Goal: Task Accomplishment & Management: Manage account settings

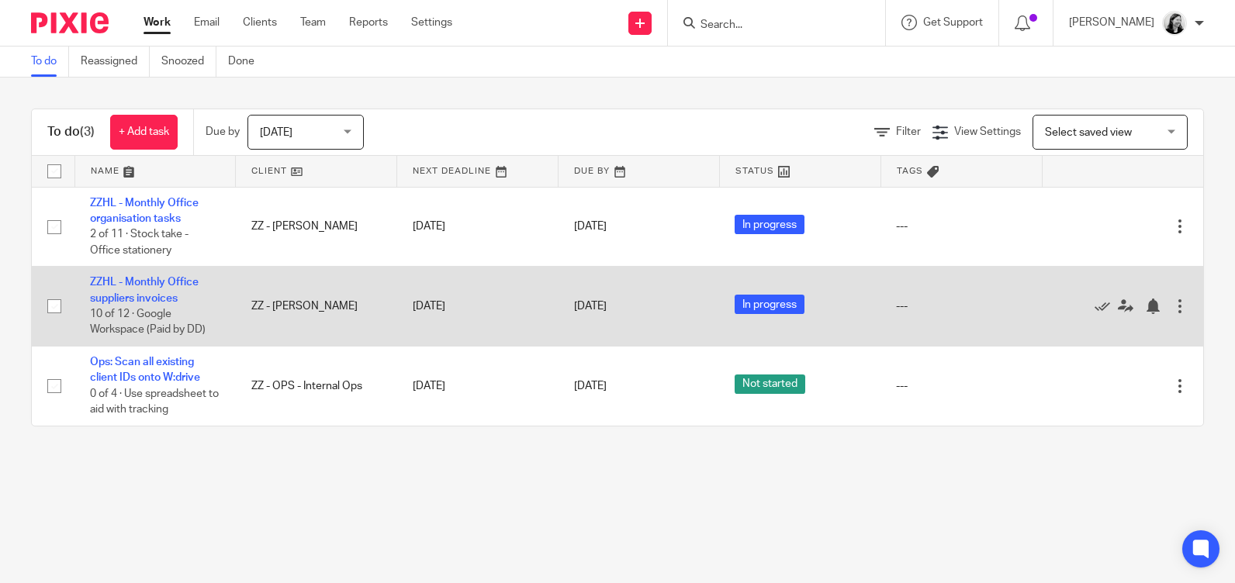
click at [155, 289] on td "ZZHL - Monthly Office suppliers invoices 10 of 12 · Google Workspace (Paid by D…" at bounding box center [154, 307] width 161 height 80
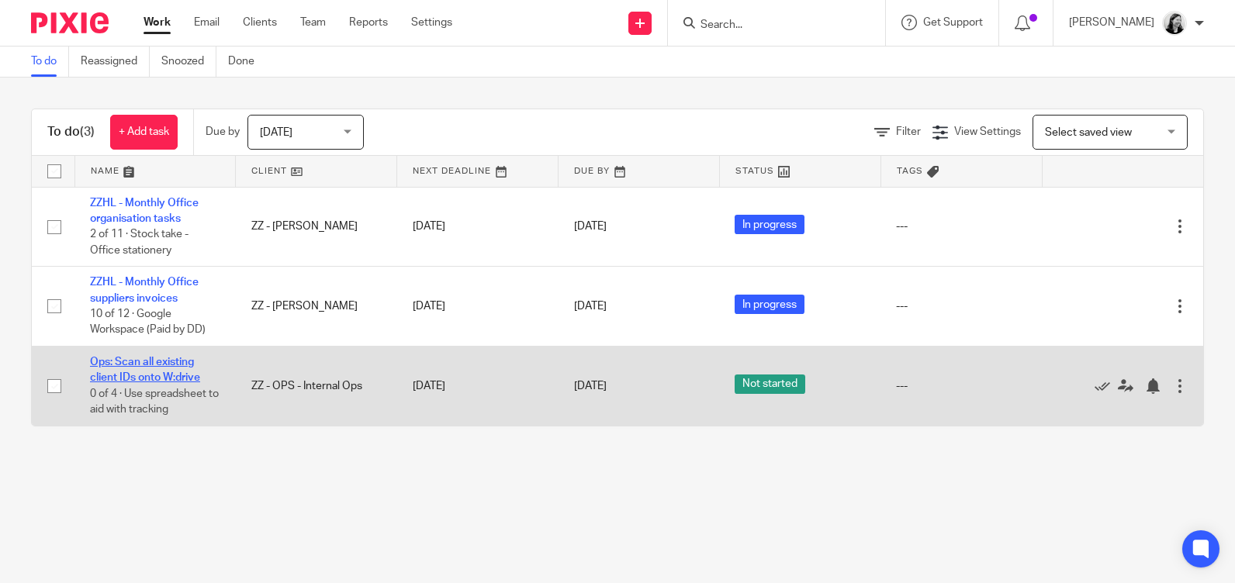
click at [147, 362] on link "Ops: Scan all existing client IDs onto W:drive" at bounding box center [145, 370] width 110 height 26
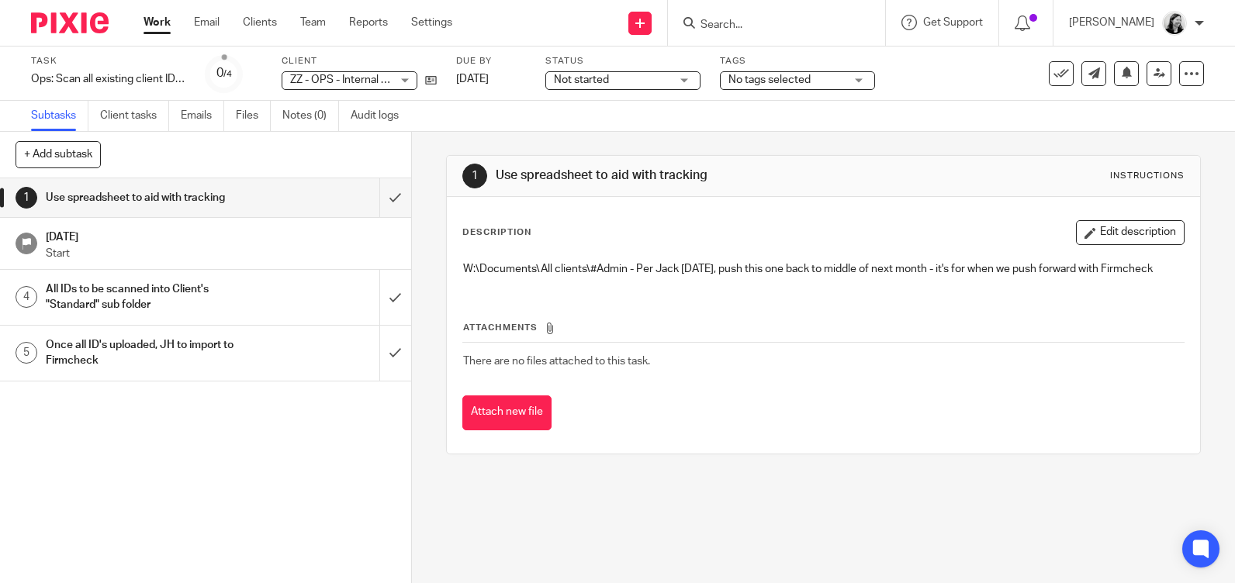
click at [95, 230] on h1 "[DATE]" at bounding box center [221, 235] width 350 height 19
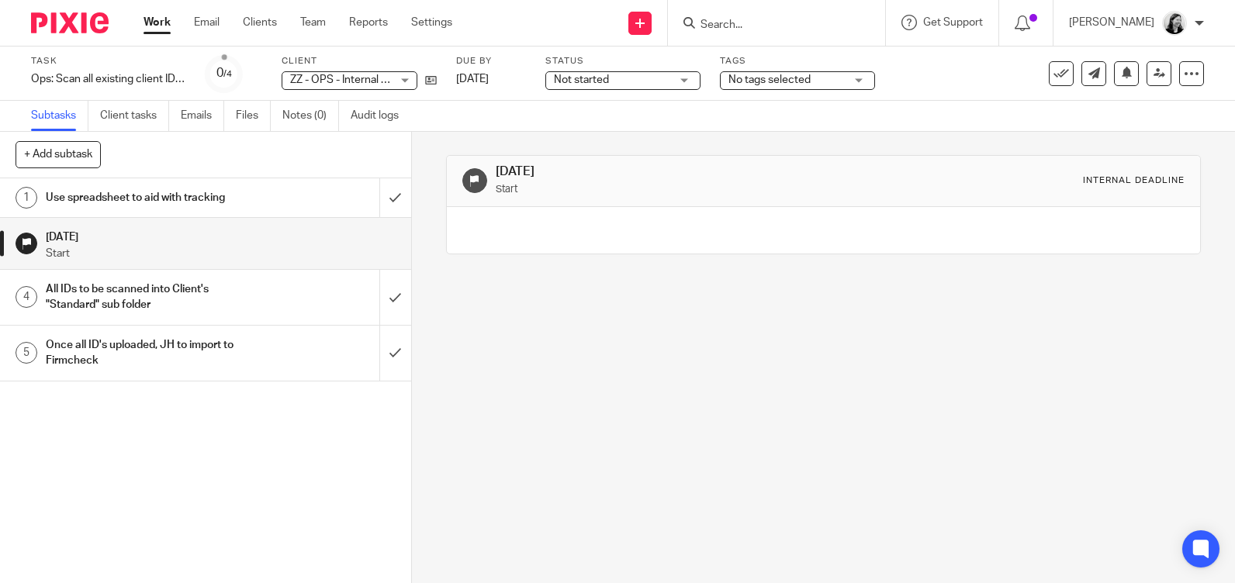
click at [164, 15] on link "Work" at bounding box center [157, 23] width 27 height 16
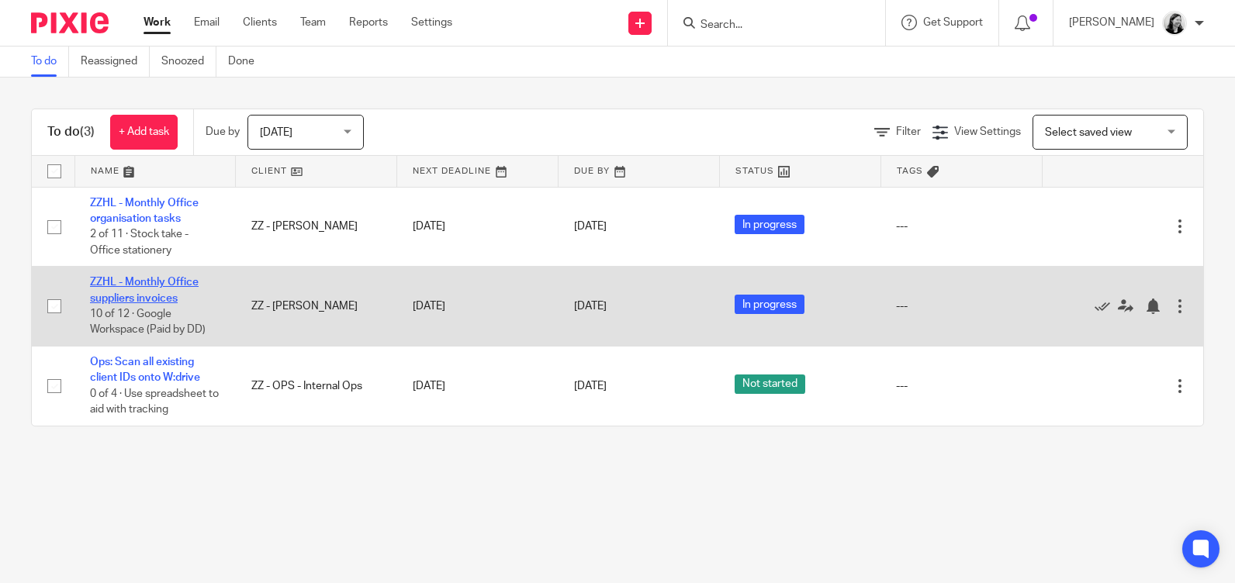
click at [164, 297] on link "ZZHL - Monthly Office suppliers invoices" at bounding box center [144, 290] width 109 height 26
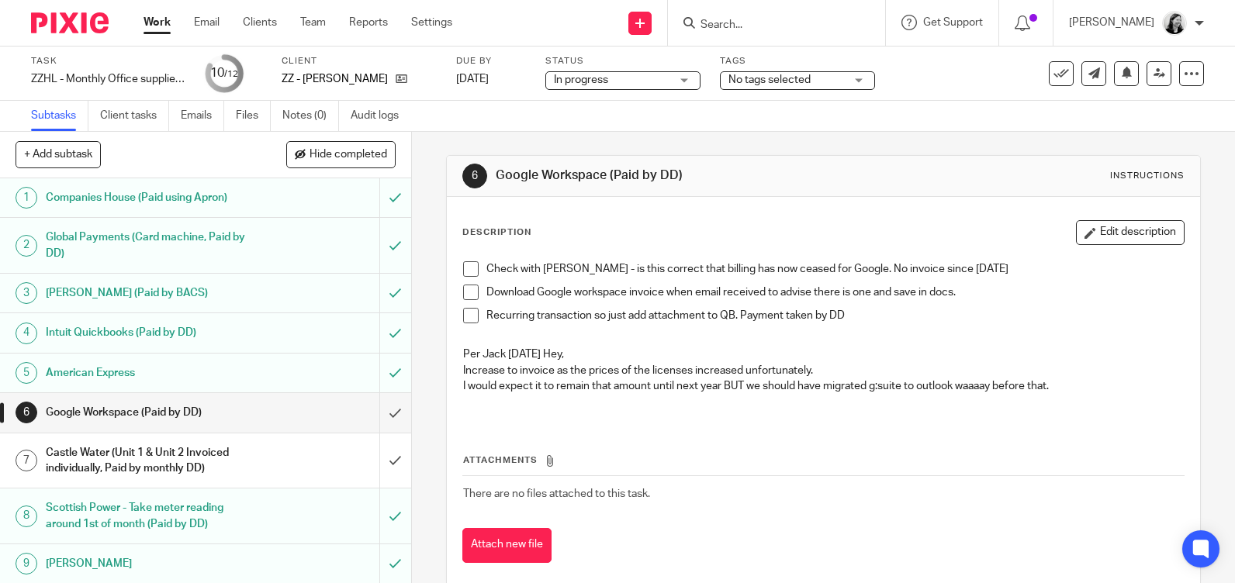
drag, startPoint x: 463, startPoint y: 267, endPoint x: 478, endPoint y: 267, distance: 14.7
click at [463, 267] on span at bounding box center [471, 269] width 16 height 16
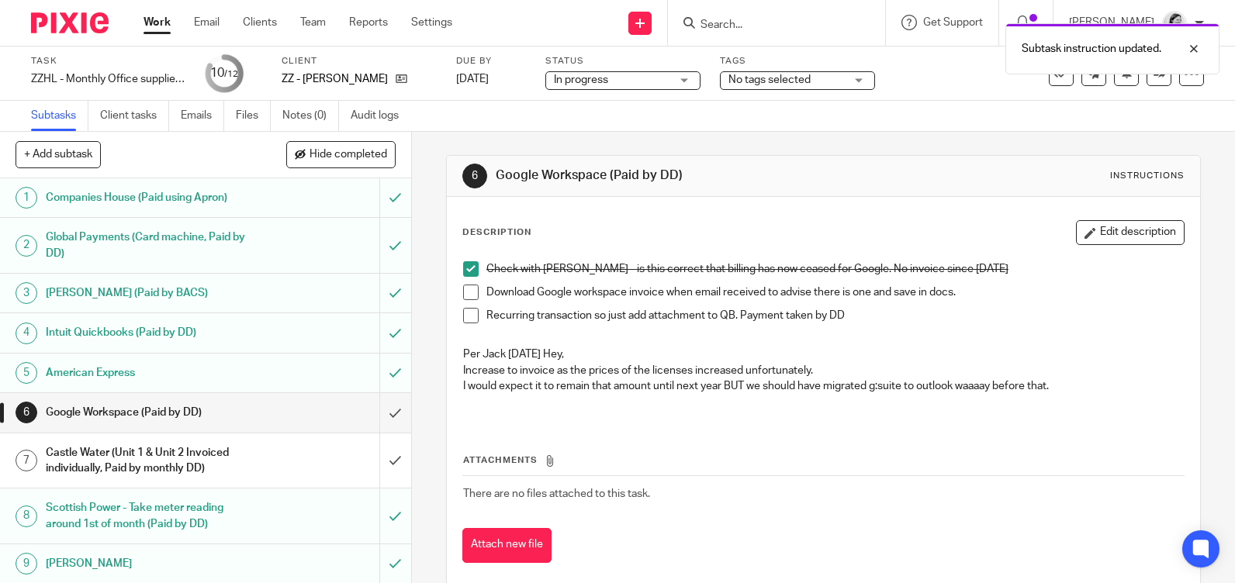
click at [251, 450] on div "Castle Water (Unit 1 & Unit 2 Invoiced individually, Paid by monthly DD)" at bounding box center [205, 461] width 318 height 40
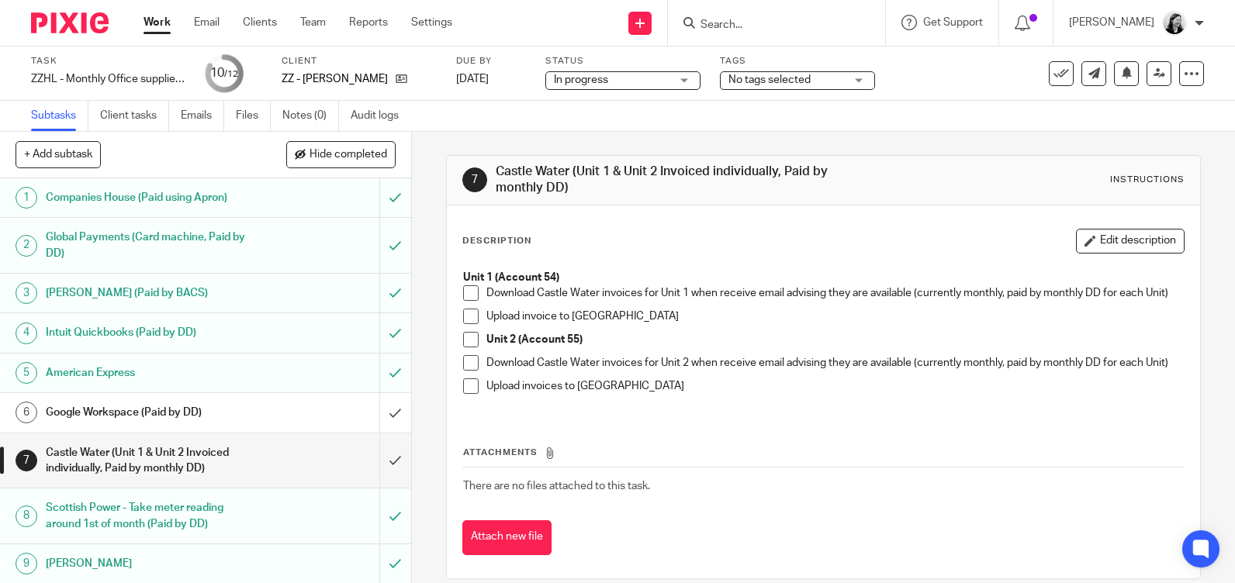
click at [152, 17] on link "Work" at bounding box center [157, 23] width 27 height 16
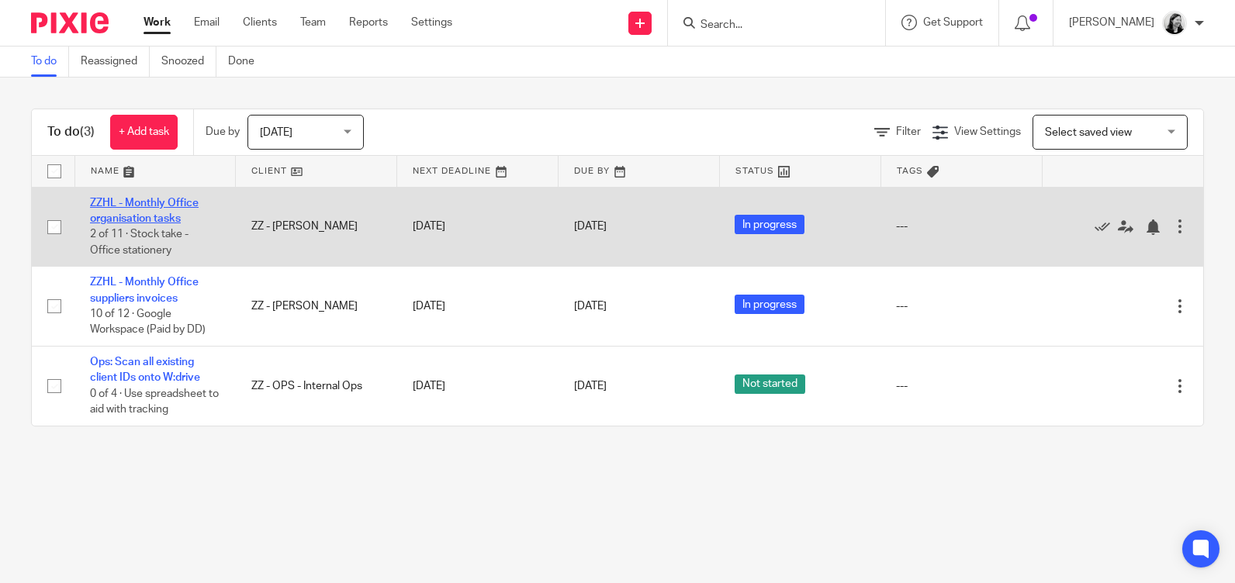
click at [154, 207] on link "ZZHL - Monthly Office organisation tasks" at bounding box center [144, 211] width 109 height 26
